Goal: Browse casually: Explore the website without a specific task or goal

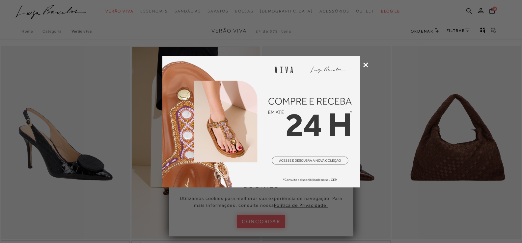
click at [368, 65] on icon at bounding box center [365, 65] width 5 height 5
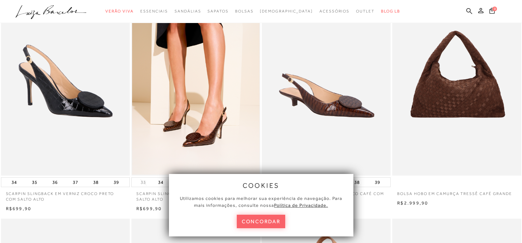
scroll to position [66, 0]
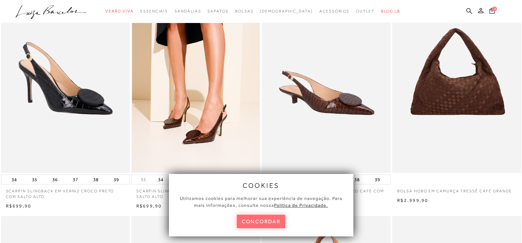
click at [264, 218] on button "concordar" at bounding box center [261, 221] width 49 height 13
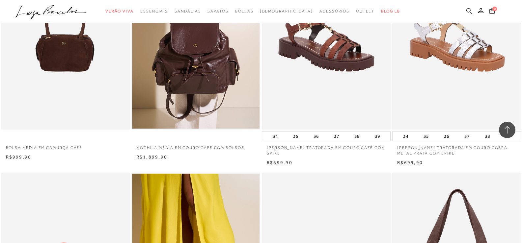
scroll to position [988, 0]
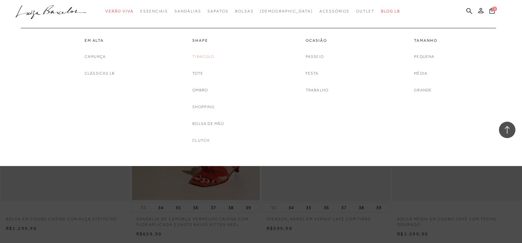
click at [199, 53] on link "Tiracolo" at bounding box center [203, 56] width 22 height 7
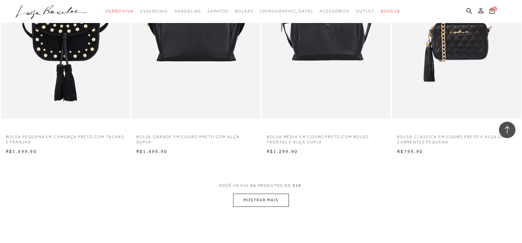
scroll to position [1284, 0]
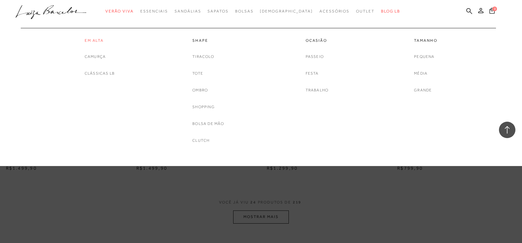
click at [90, 39] on link "Em Alta" at bounding box center [100, 41] width 30 height 6
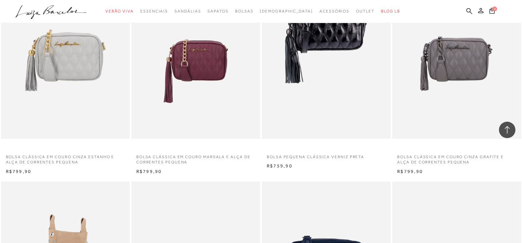
scroll to position [922, 0]
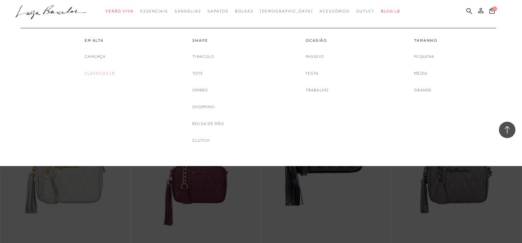
click at [108, 73] on link "Clássicas LB" at bounding box center [100, 73] width 30 height 7
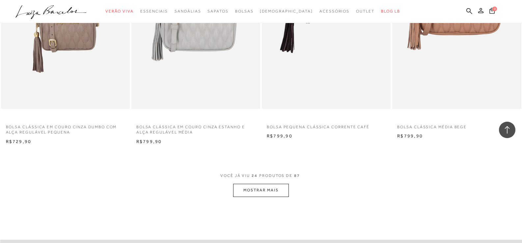
scroll to position [1317, 0]
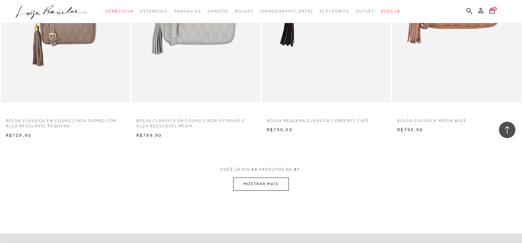
click at [245, 188] on button "MOSTRAR MAIS" at bounding box center [260, 184] width 55 height 13
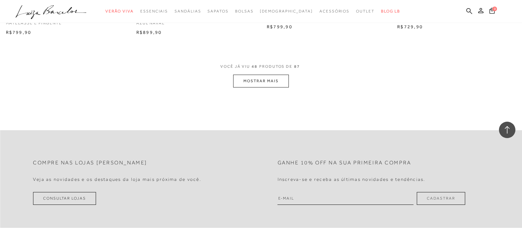
scroll to position [2832, 0]
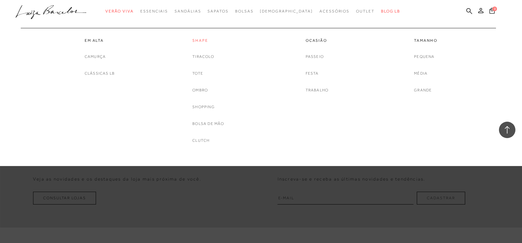
click at [202, 41] on link "Shape" at bounding box center [208, 41] width 32 height 6
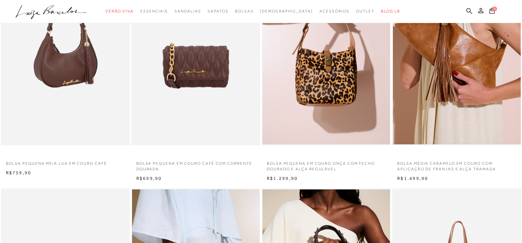
scroll to position [329, 0]
click at [92, 99] on img at bounding box center [66, 49] width 128 height 193
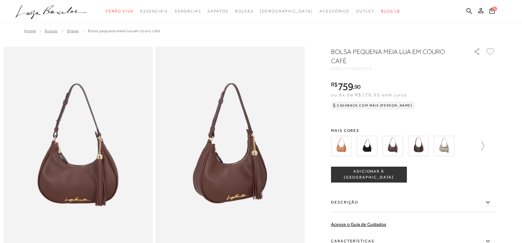
click at [481, 148] on icon at bounding box center [479, 146] width 9 height 9
click at [409, 148] on img at bounding box center [404, 146] width 20 height 20
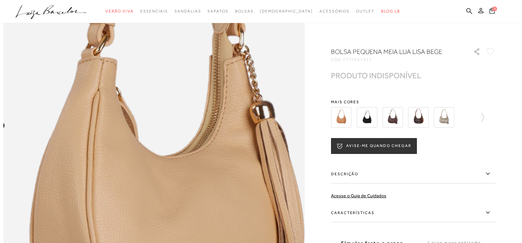
scroll to position [461, 0]
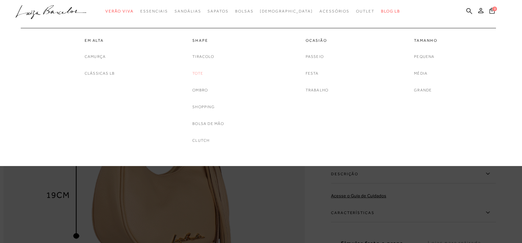
click at [202, 74] on link "Tote" at bounding box center [197, 73] width 11 height 7
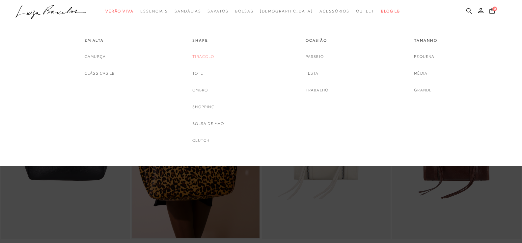
click at [214, 57] on link "Tiracolo" at bounding box center [203, 56] width 22 height 7
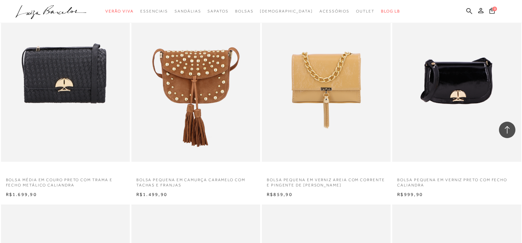
scroll to position [988, 0]
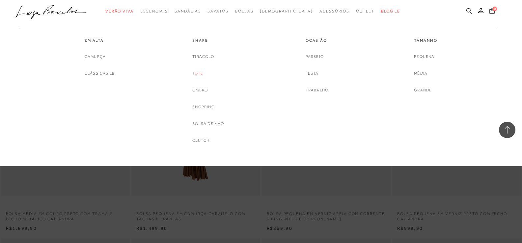
click at [200, 74] on link "Tote" at bounding box center [197, 73] width 11 height 7
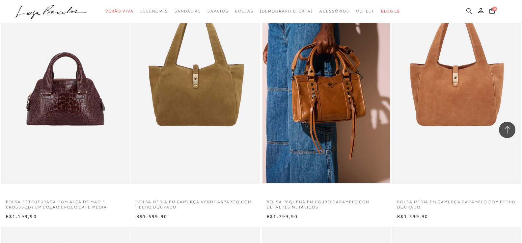
scroll to position [560, 0]
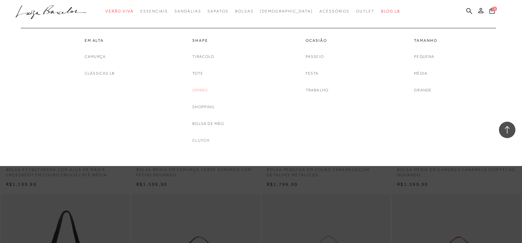
click at [202, 90] on link "Ombro" at bounding box center [199, 90] width 15 height 7
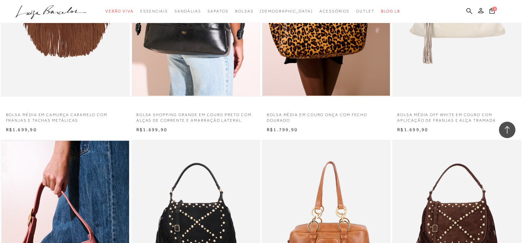
scroll to position [955, 0]
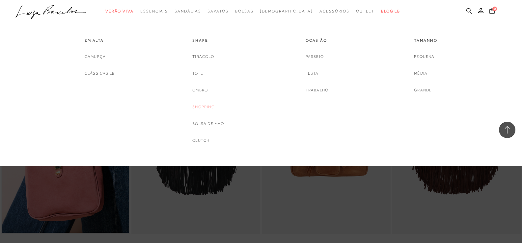
click at [206, 106] on link "Shopping" at bounding box center [203, 107] width 22 height 7
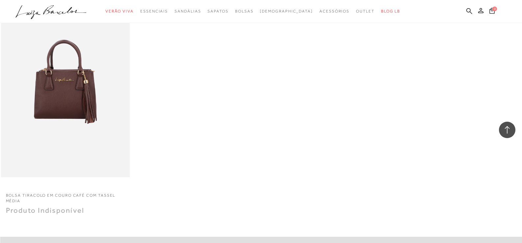
scroll to position [790, 0]
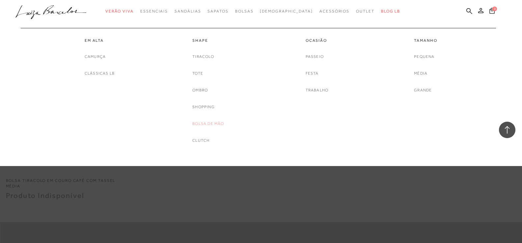
click at [216, 123] on link "Bolsa de mão" at bounding box center [208, 124] width 32 height 7
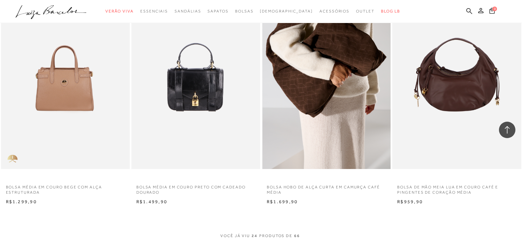
scroll to position [1251, 0]
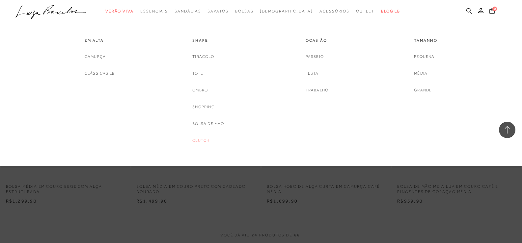
click at [204, 142] on link "Clutch" at bounding box center [200, 140] width 17 height 7
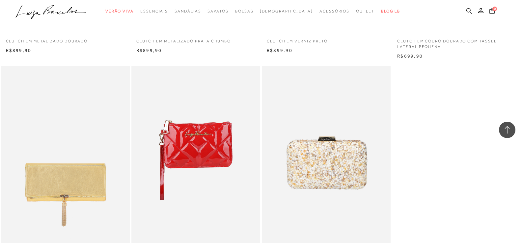
scroll to position [461, 0]
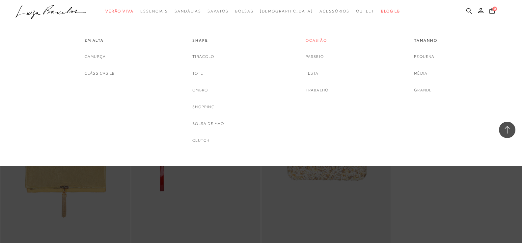
click at [315, 40] on link "Ocasião" at bounding box center [317, 41] width 23 height 6
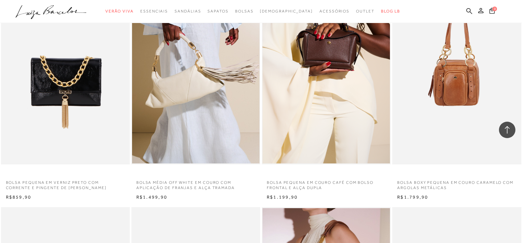
scroll to position [560, 0]
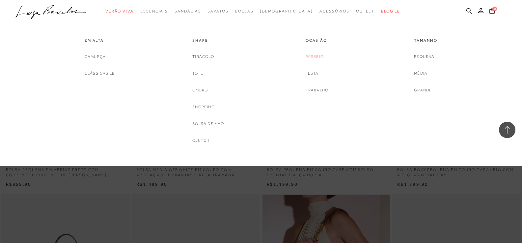
click at [314, 58] on link "Passeio" at bounding box center [315, 56] width 18 height 7
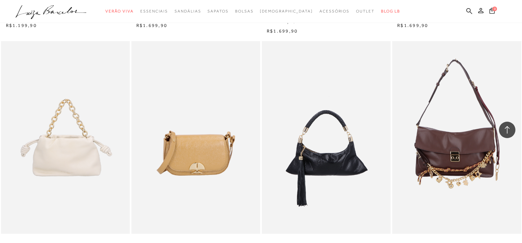
scroll to position [988, 0]
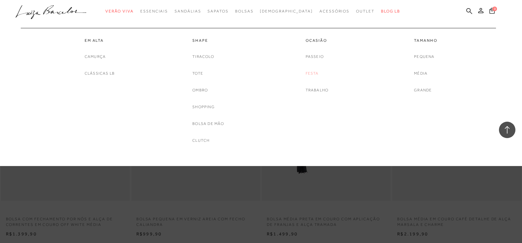
click at [313, 71] on link "Festa" at bounding box center [312, 73] width 13 height 7
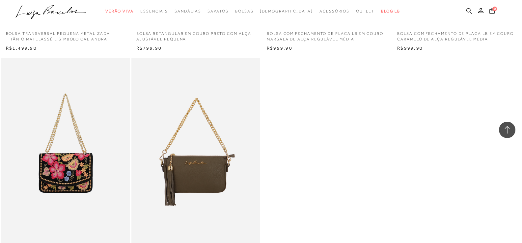
scroll to position [1218, 0]
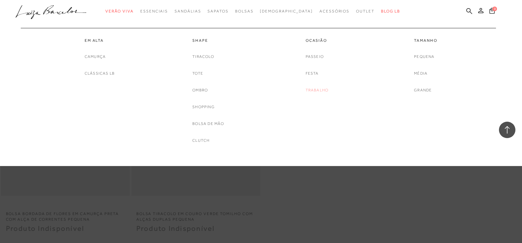
click at [318, 92] on link "Trabalho" at bounding box center [317, 90] width 23 height 7
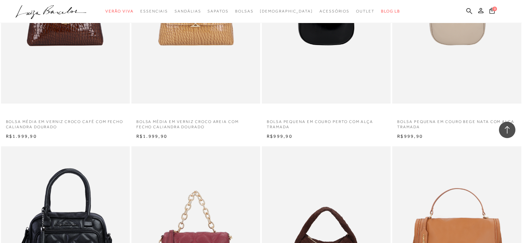
scroll to position [988, 0]
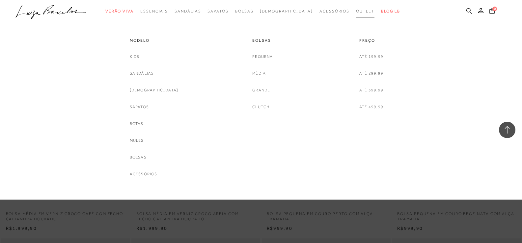
click at [356, 13] on span "Outlet" at bounding box center [365, 11] width 18 height 5
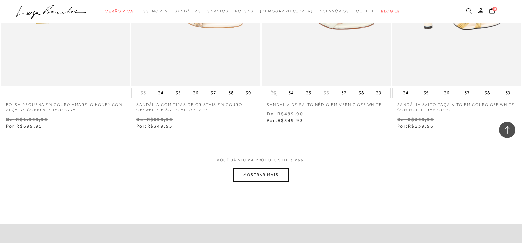
scroll to position [1383, 0]
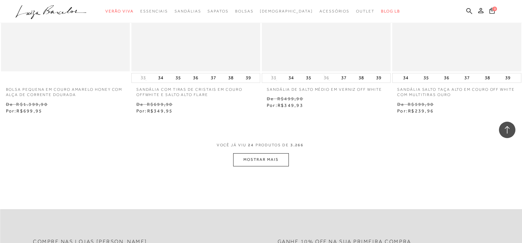
click at [280, 162] on button "MOSTRAR MAIS" at bounding box center [260, 159] width 55 height 13
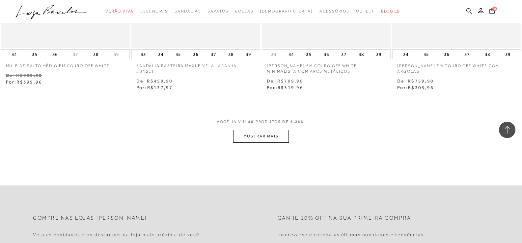
scroll to position [2897, 0]
